Goal: Download file/media

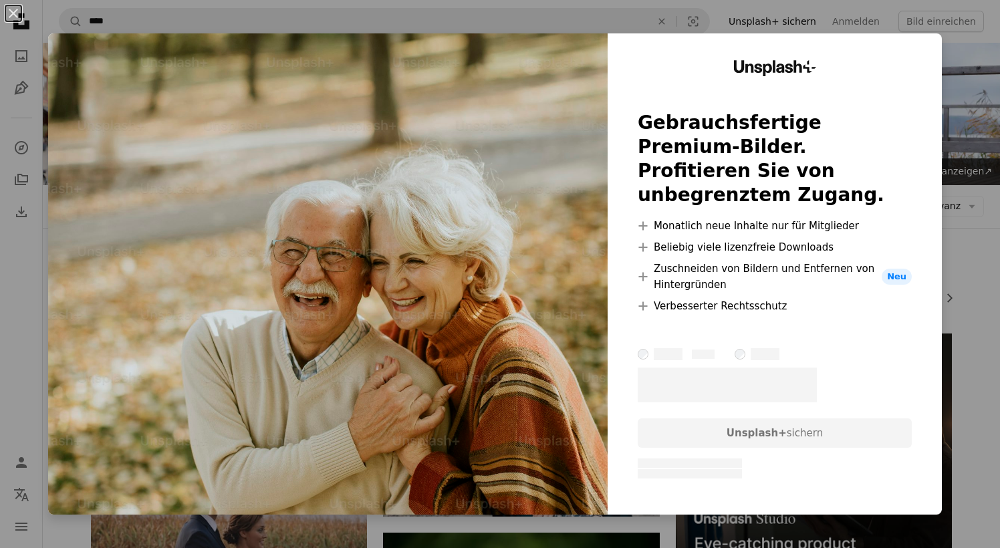
scroll to position [1347, 0]
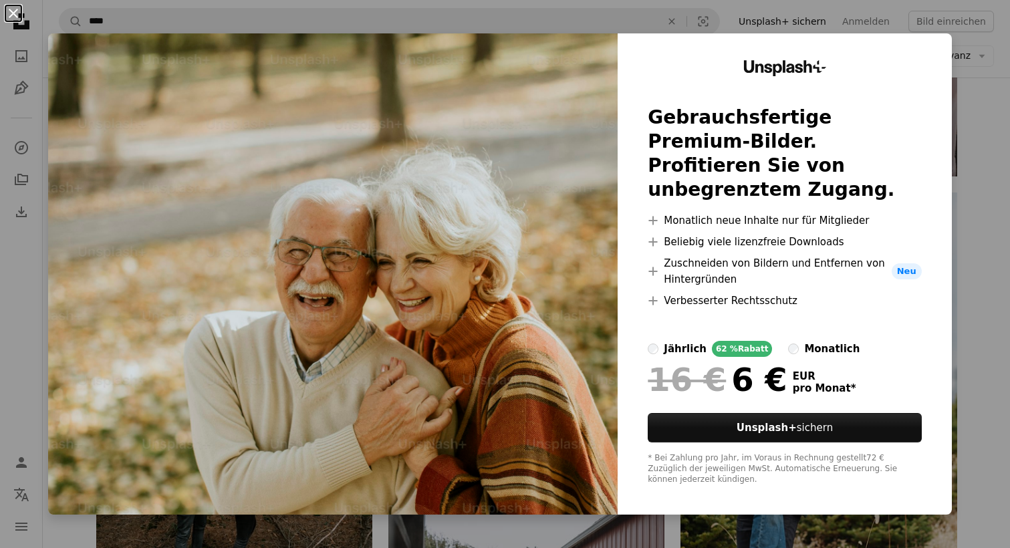
click at [11, 11] on button "An X shape" at bounding box center [13, 13] width 16 height 16
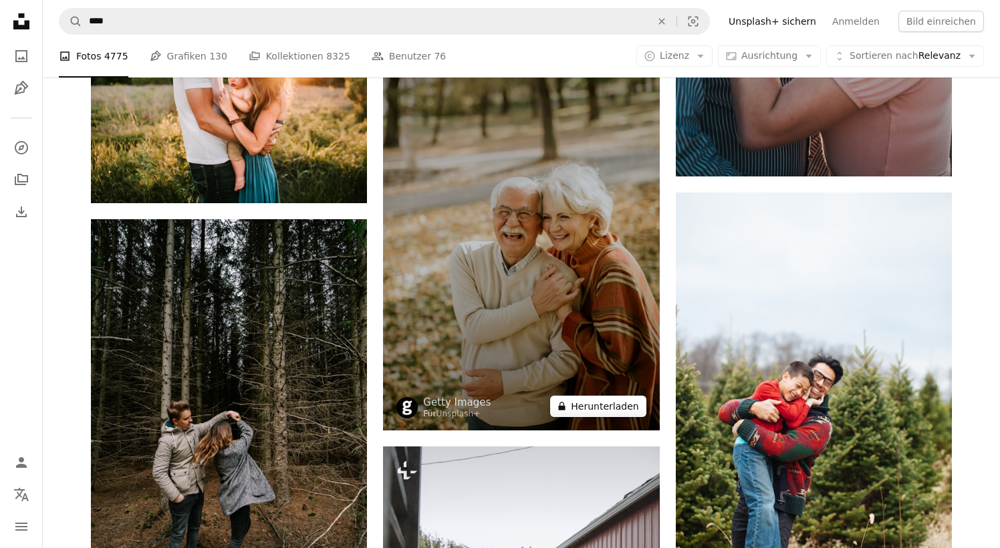
click at [591, 416] on button "A lock Herunterladen" at bounding box center [598, 406] width 96 height 21
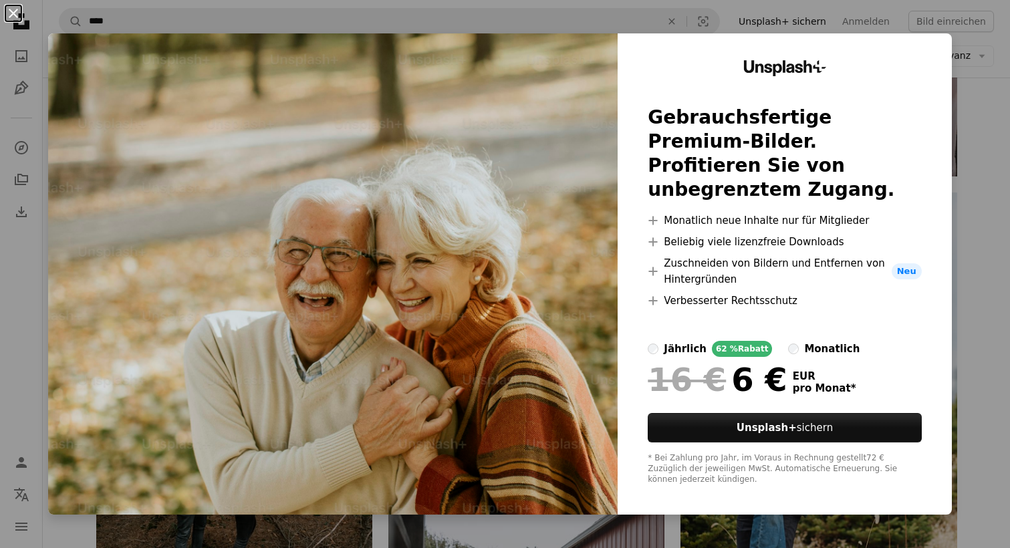
click at [10, 9] on button "An X shape" at bounding box center [13, 13] width 16 height 16
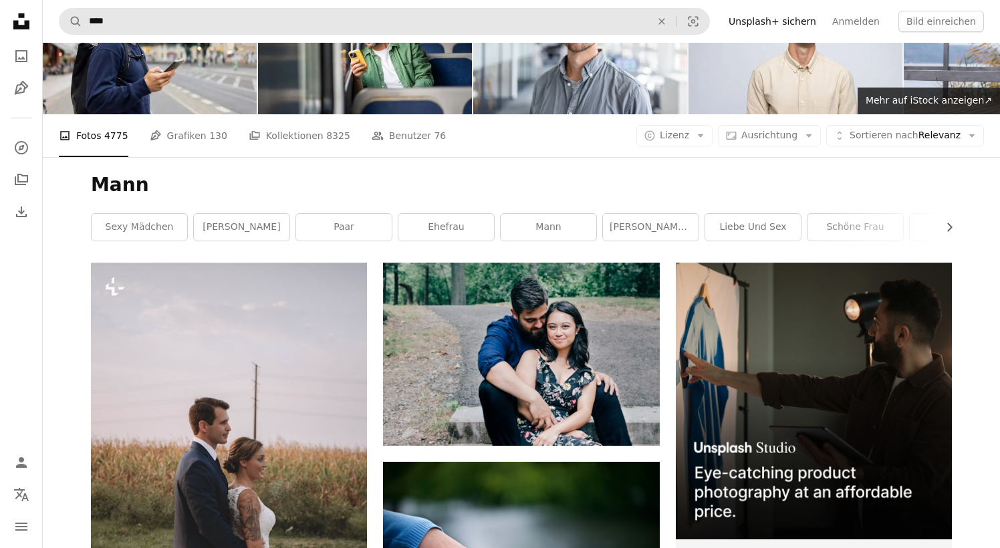
scroll to position [70, 0]
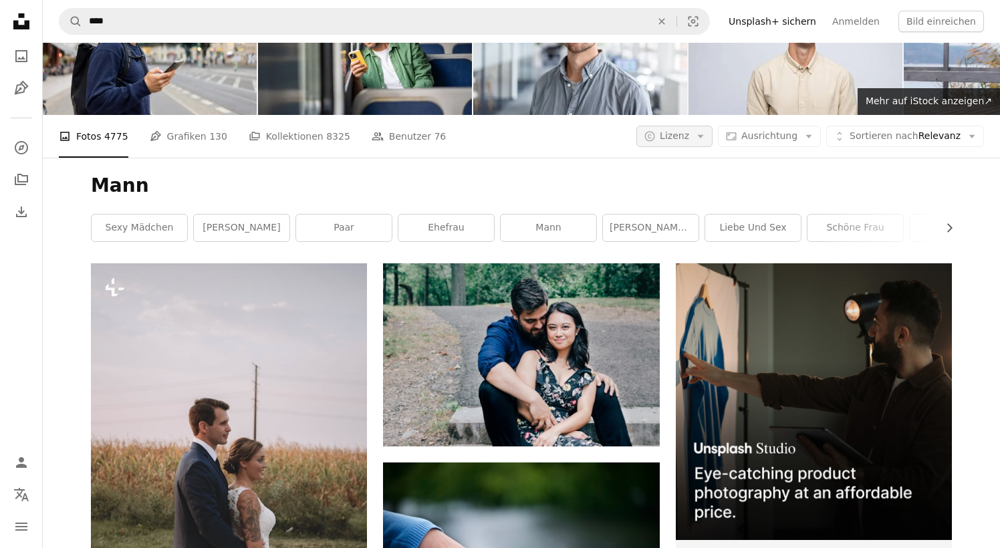
click at [689, 142] on span "Lizenz" at bounding box center [674, 136] width 29 height 13
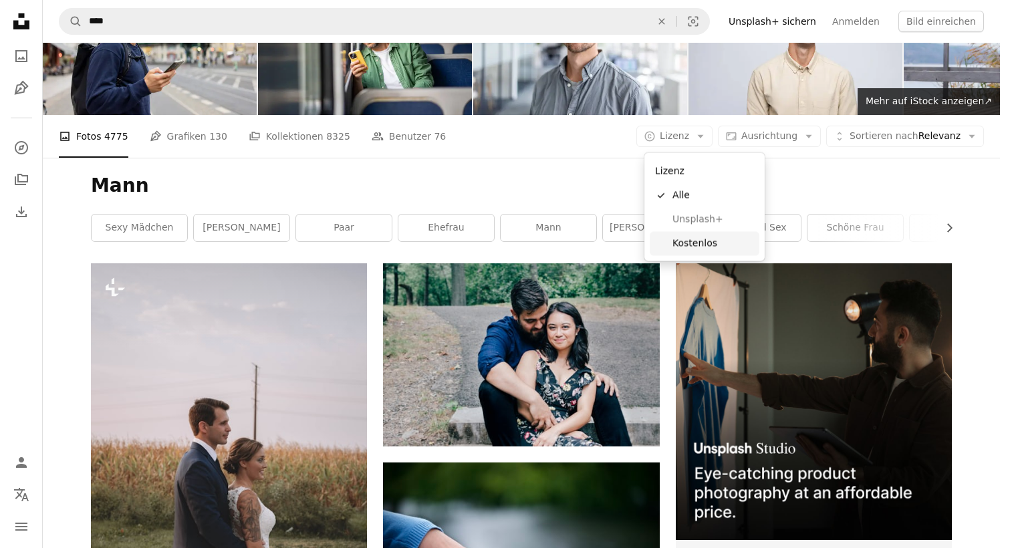
click at [697, 245] on span "Kostenlos" at bounding box center [714, 243] width 82 height 13
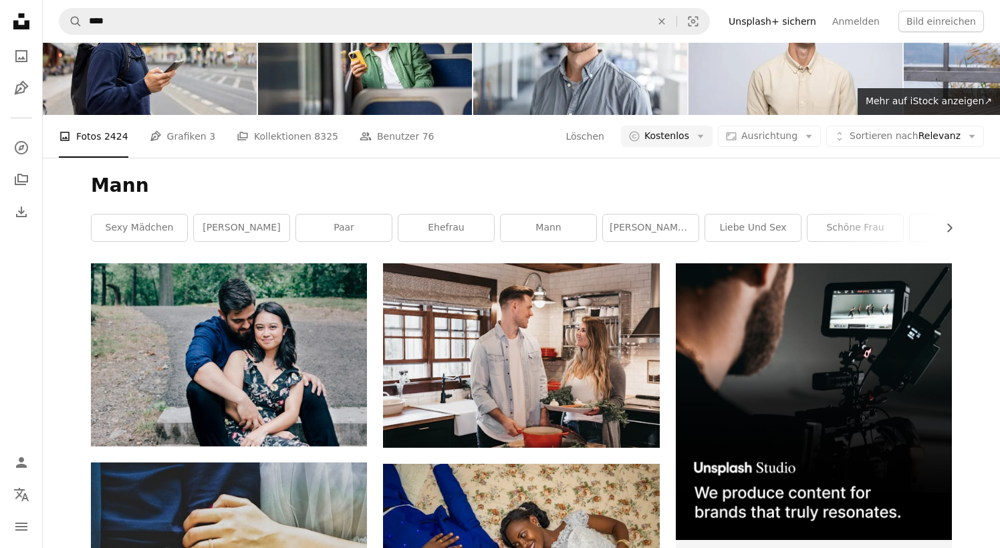
scroll to position [2258, 0]
